Goal: Task Accomplishment & Management: Manage account settings

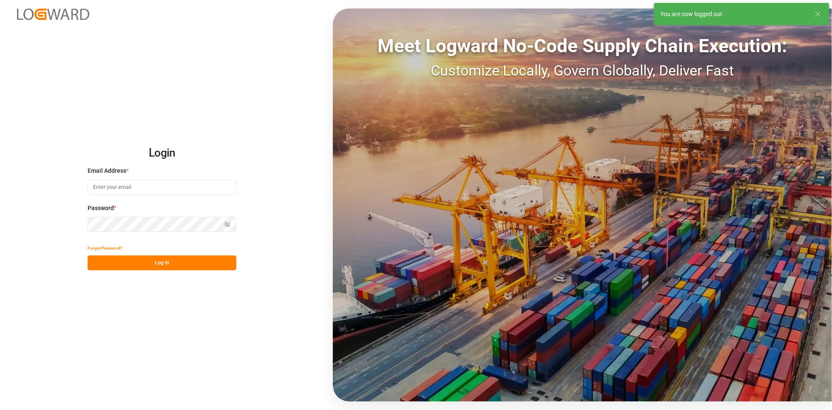
type input "[PERSON_NAME][EMAIL_ADDRESS][PERSON_NAME][DOMAIN_NAME]"
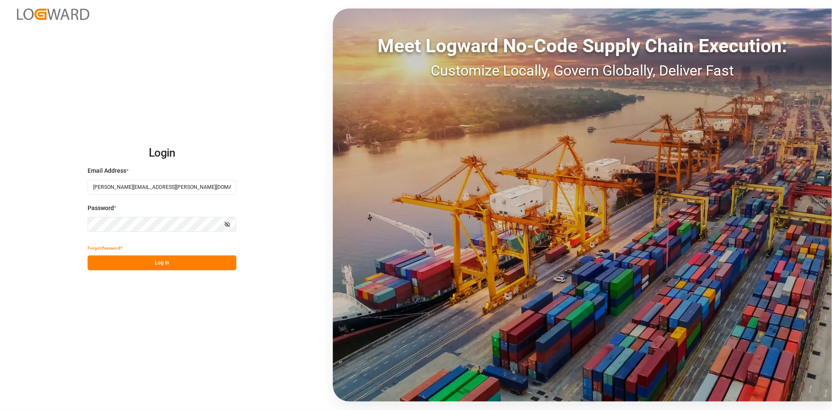
click at [147, 263] on button "Log In" at bounding box center [162, 263] width 149 height 15
